Goal: Task Accomplishment & Management: Manage account settings

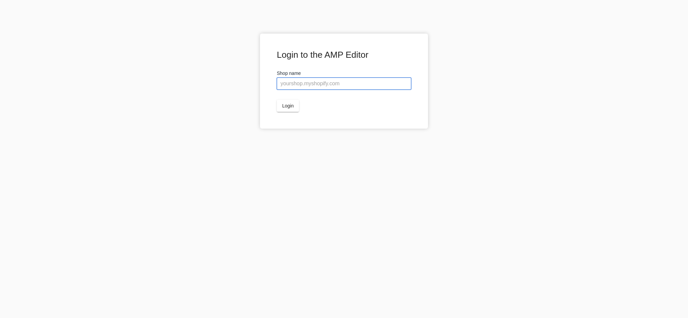
click at [306, 84] on input "text" at bounding box center [344, 84] width 134 height 12
click at [301, 82] on input "text" at bounding box center [344, 84] width 134 height 12
click at [306, 86] on input "text" at bounding box center [344, 84] width 134 height 12
paste input "tartanvibesclothing"
type input "tartanvibesclothing.myshopify.com"
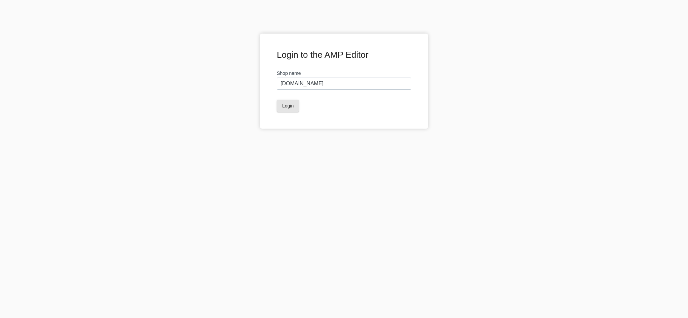
click at [289, 105] on span "Login" at bounding box center [287, 105] width 11 height 5
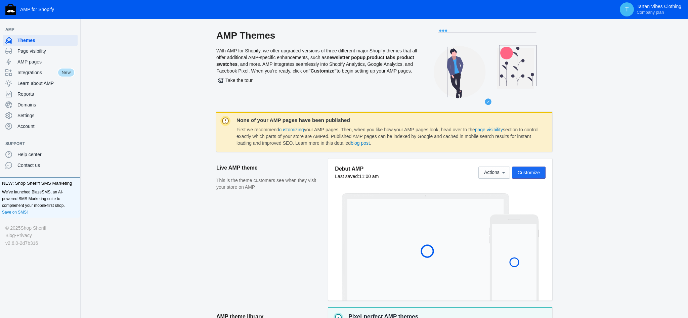
click at [528, 175] on button "Customize" at bounding box center [529, 173] width 34 height 12
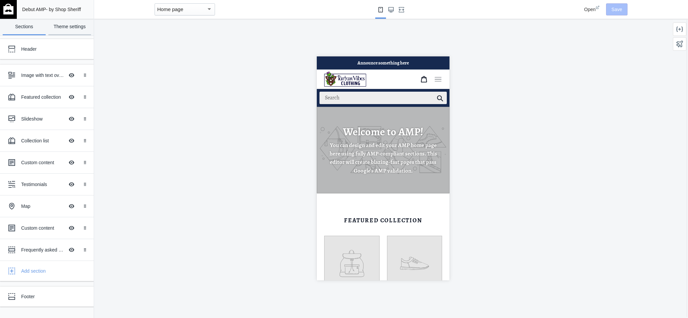
click at [73, 27] on link "Theme settings" at bounding box center [69, 27] width 43 height 16
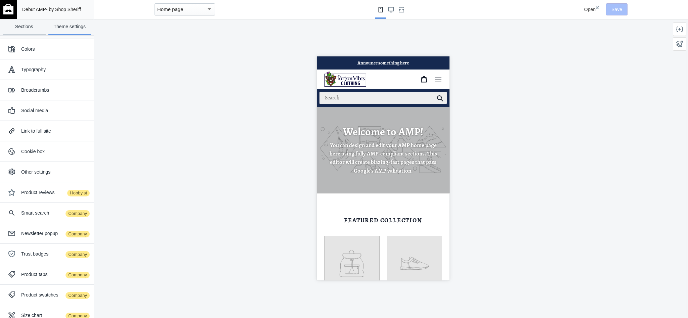
click at [27, 31] on link "Sections" at bounding box center [24, 27] width 43 height 16
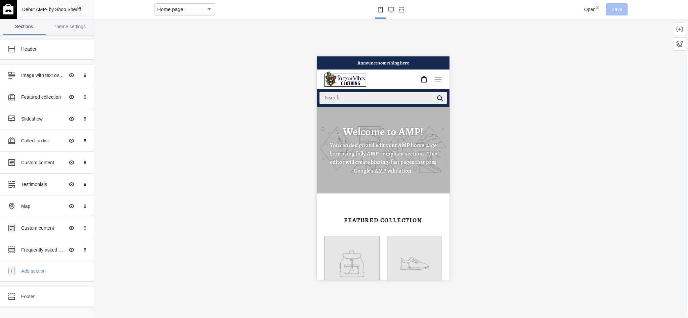
scroll to position [0, 118]
click at [681, 29] on icon at bounding box center [680, 29] width 7 height 5
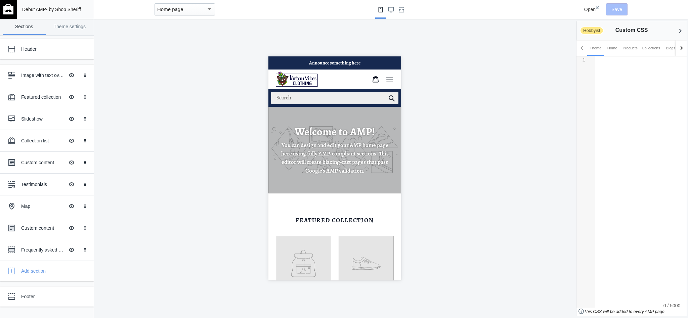
scroll to position [2, 0]
click at [629, 62] on pre "​" at bounding box center [642, 60] width 92 height 5
type textarea "display: block;"
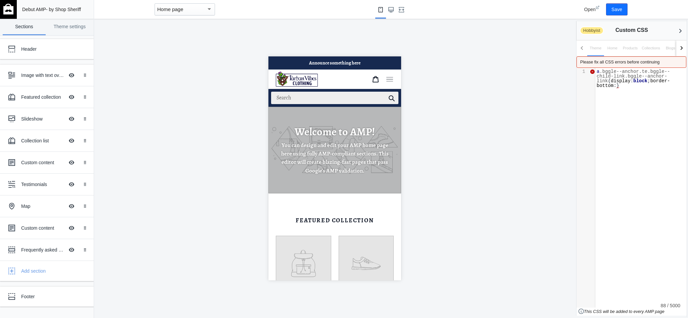
scroll to position [94, 2]
type textarea "border-bottom: 0;"
click at [650, 61] on span ".bggle--anchor.te.bggle--child-link.bggle--anchor-link" at bounding box center [633, 64] width 73 height 15
click at [649, 60] on span ".bggle--anchor.te.bggle--child-link.bggle--anchor-link" at bounding box center [633, 64] width 73 height 15
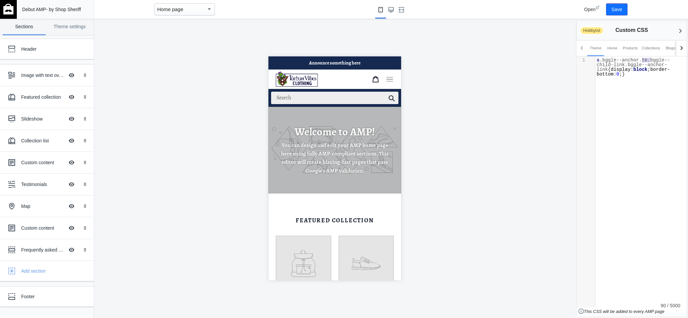
type textarea "t"
type textarea "te.bggle--child-link"
drag, startPoint x: 641, startPoint y: 59, endPoint x: 626, endPoint y: 64, distance: 15.8
click at [626, 64] on span ".bggle--anchor.te.bggle--child-link.bggle--anchor-link" at bounding box center [633, 64] width 73 height 15
click at [637, 71] on pre "a .bggle--anchor.bggle--anchor-link { display : block ; border-bottom : 0 ;}" at bounding box center [642, 65] width 92 height 14
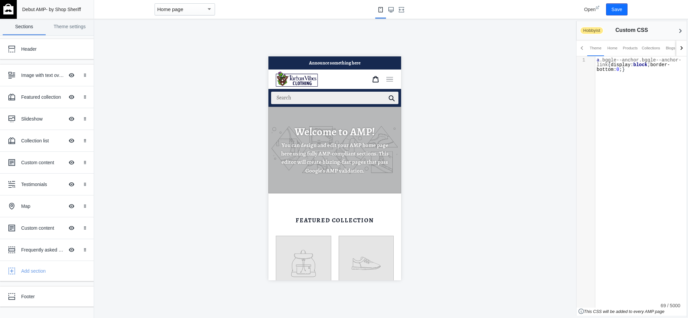
click at [633, 71] on pre "a .bggle--anchor.bggle--anchor-link { display : block ; border-bottom : 0 ;}" at bounding box center [642, 65] width 92 height 14
click at [619, 11] on button "Save" at bounding box center [617, 9] width 22 height 12
click at [628, 88] on div "x 1 a .bggle--anchor.bggle--anchor-link { display : block ; border-bottom : 0 ;}" at bounding box center [642, 80] width 92 height 49
paste textarea "."
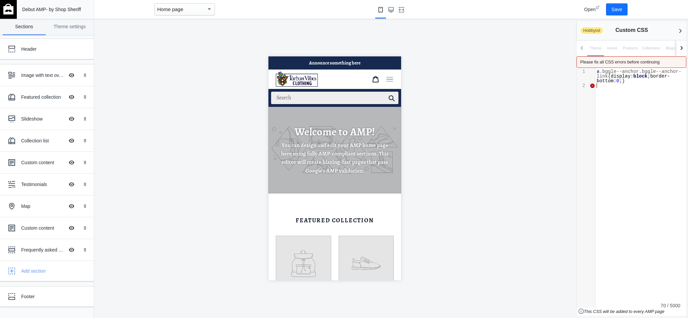
type textarea "."
paste textarea
type textarea "padding: 20px;"
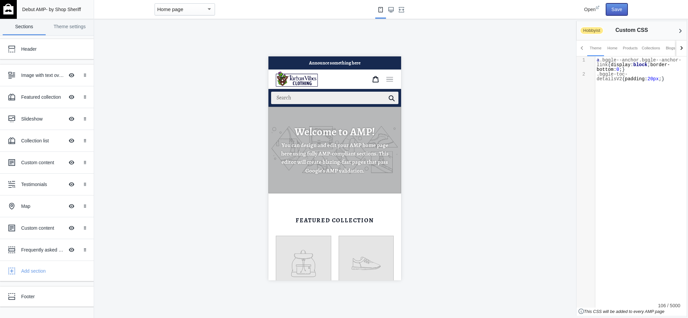
click at [624, 10] on button "Save" at bounding box center [617, 9] width 22 height 12
type textarea ".bggle-toc-detailsV2"
drag, startPoint x: 653, startPoint y: 74, endPoint x: 597, endPoint y: 74, distance: 56.1
click at [597, 74] on span ".bggle-toc-detailsV2" at bounding box center [612, 77] width 31 height 10
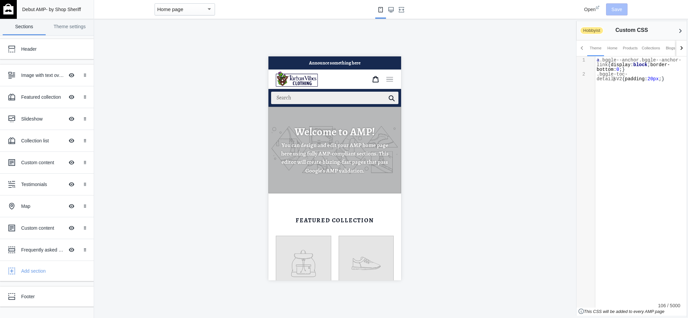
click at [623, 82] on div "x 1 a .bggle--anchor.bggle--anchor-link { display : block ; border-bottom : 0 ;…" at bounding box center [642, 85] width 92 height 58
paste textarea
type textarea "> svg"
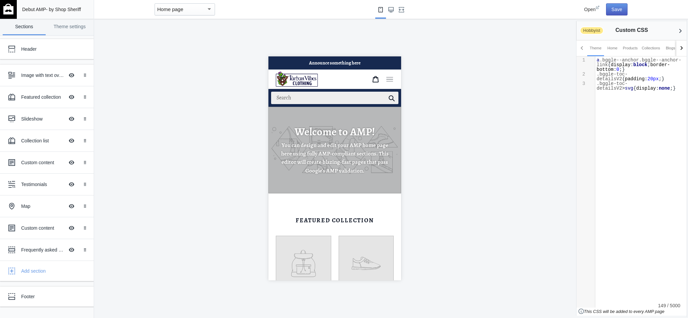
type textarea "display:none;"
click at [615, 12] on button "Save" at bounding box center [617, 9] width 22 height 12
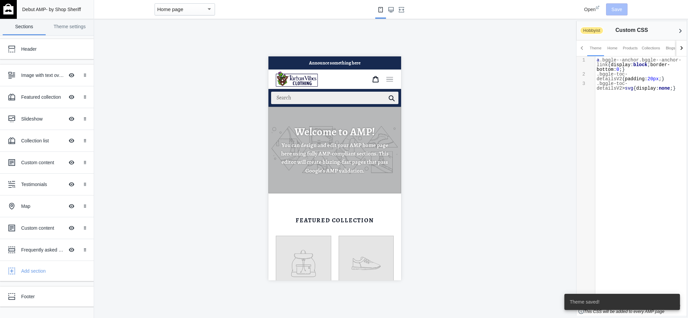
scroll to position [3, 0]
click at [648, 92] on div "x 1 a .bggle--anchor.bggle--anchor-link { display : block ; border-bottom : 0 ;…" at bounding box center [642, 90] width 92 height 68
type textarea "."
paste textarea
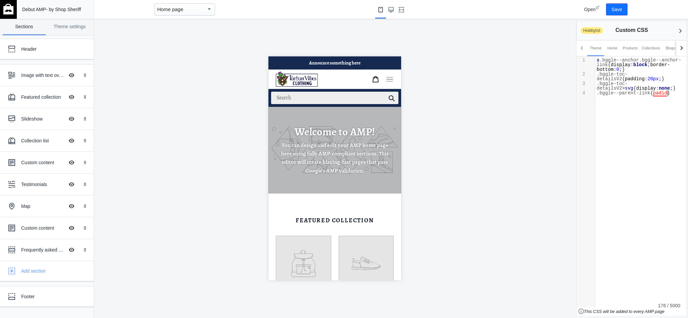
scroll to position [41, 2]
type textarea "padidng"
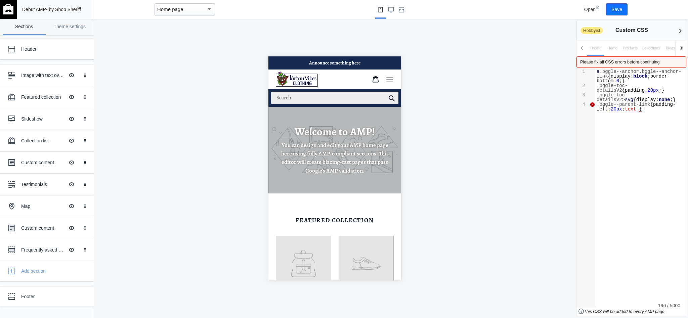
scroll to position [135, 2]
type textarea "ding-left: 20px; text-d"
click at [625, 81] on span "a .bggle--anchor.bggle--anchor-link { display : block ; border-bottom : 0 ;}" at bounding box center [639, 76] width 85 height 15
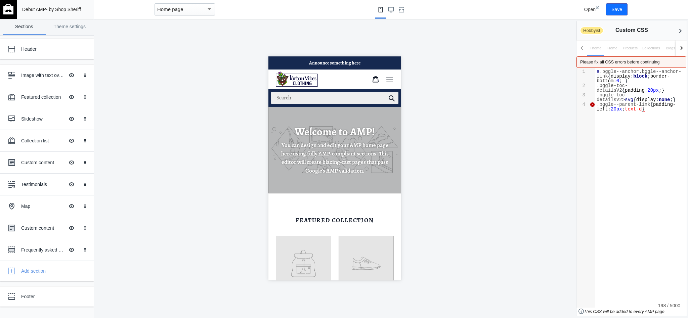
paste textarea
type textarea "text-d"
drag, startPoint x: 631, startPoint y: 114, endPoint x: 648, endPoint y: 114, distance: 17.1
click at [648, 114] on span ".bggle--parent-link { padding-left : 20px ; text-d }" at bounding box center [636, 112] width 79 height 10
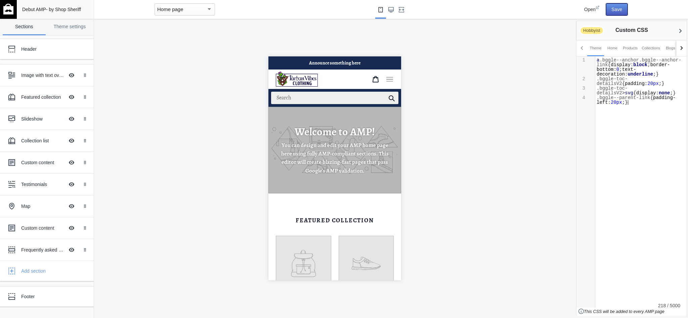
click at [619, 8] on button "Save" at bounding box center [617, 9] width 22 height 12
click at [648, 104] on pre ".bggle--parent-link { padding-left : 20px ;}" at bounding box center [642, 99] width 92 height 9
type textarea "."
paste textarea
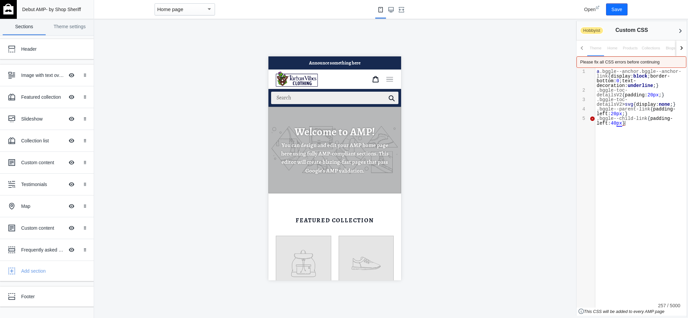
scroll to position [108, 2]
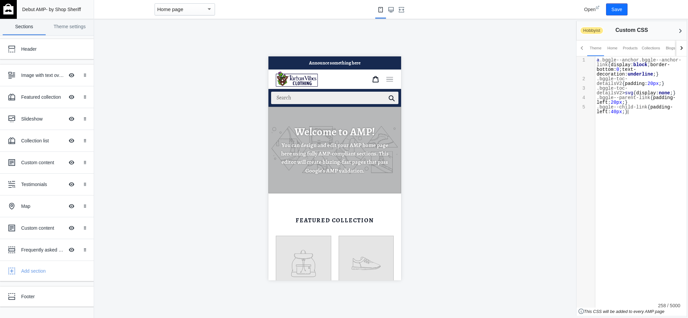
type textarea "padding-left: 40px;"
click at [620, 9] on button "Save" at bounding box center [617, 9] width 22 height 12
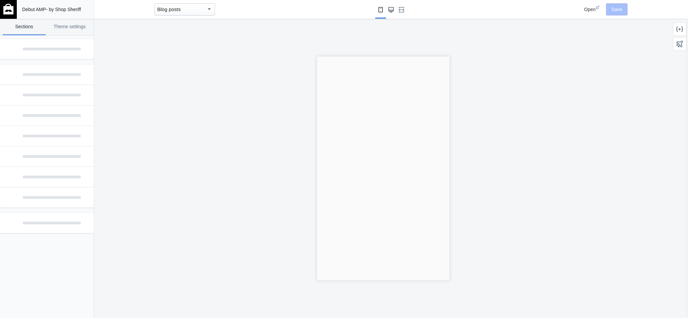
click at [392, 12] on use "Large screen" at bounding box center [391, 9] width 5 height 5
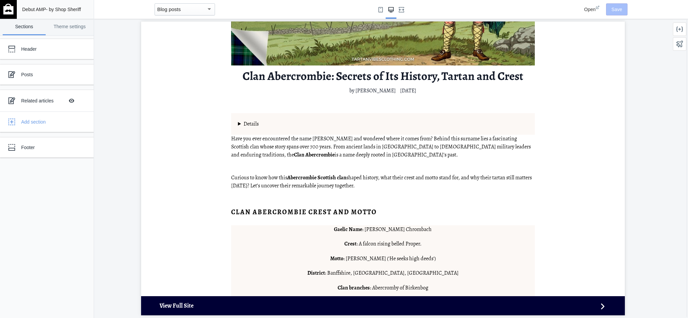
scroll to position [195, 0]
click at [285, 126] on details "Table of Content Clan Abercrombie Crest and Motto Origins of Clan Abercrombie T…" at bounding box center [383, 124] width 304 height 22
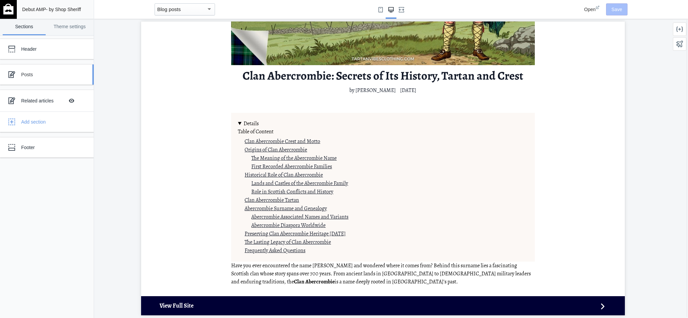
click at [36, 75] on div "Posts" at bounding box center [50, 74] width 58 height 7
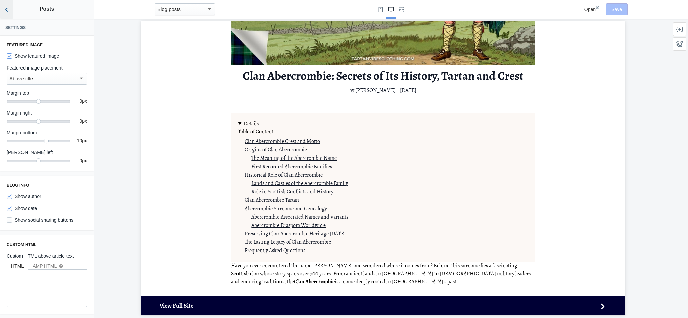
click at [5, 7] on icon "Back to sections" at bounding box center [6, 9] width 7 height 7
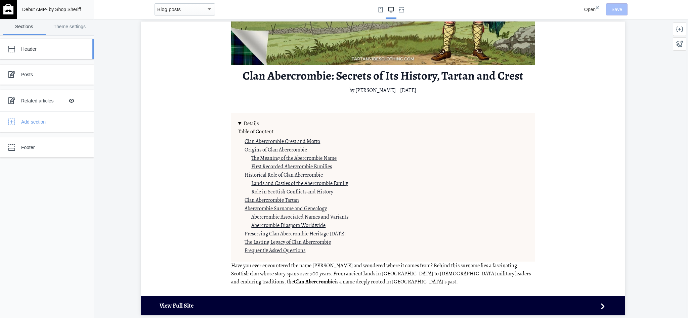
click at [54, 55] on div "Header" at bounding box center [42, 48] width 74 height 13
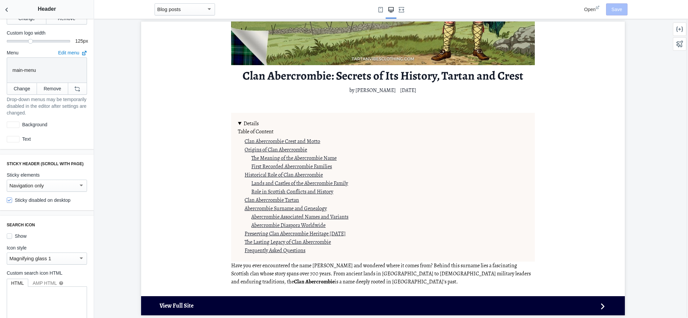
scroll to position [257, 0]
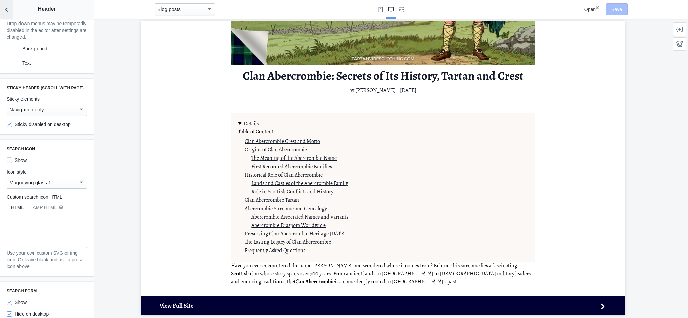
click at [5, 11] on icon "Back to sections" at bounding box center [6, 9] width 7 height 7
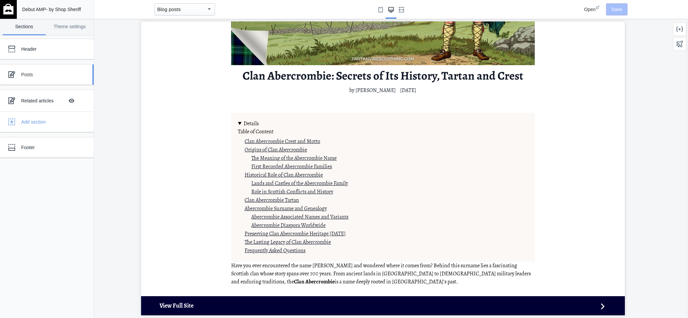
click at [45, 80] on div "Posts" at bounding box center [42, 74] width 74 height 13
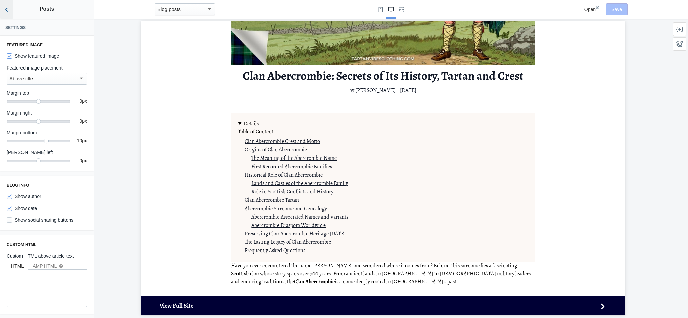
click at [7, 9] on icon "Back to sections" at bounding box center [6, 9] width 7 height 7
